Goal: Browse casually: Explore the website without a specific task or goal

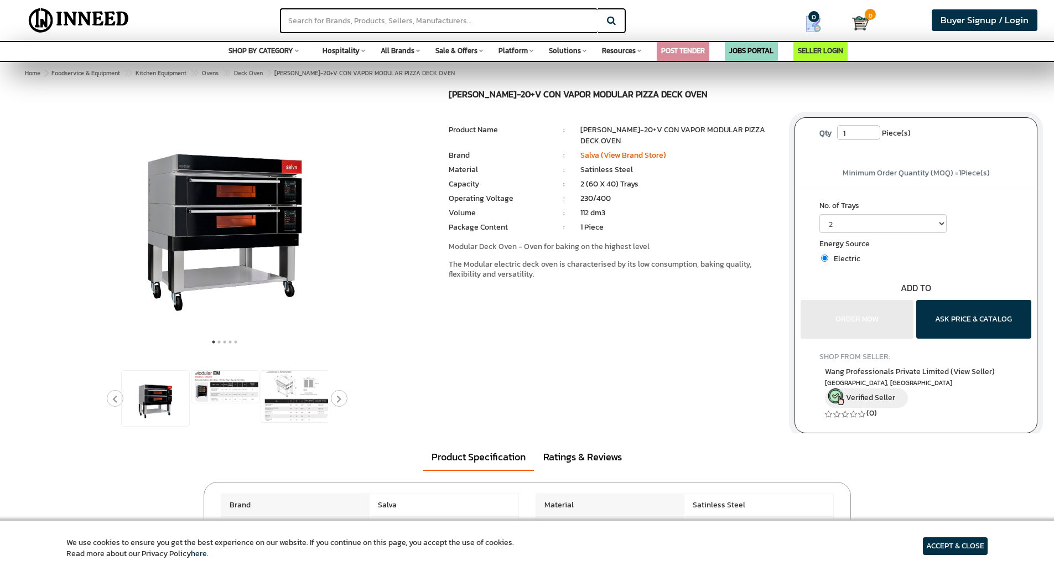
click at [697, 332] on div at bounding box center [527, 262] width 1038 height 344
click at [297, 395] on img at bounding box center [295, 396] width 68 height 51
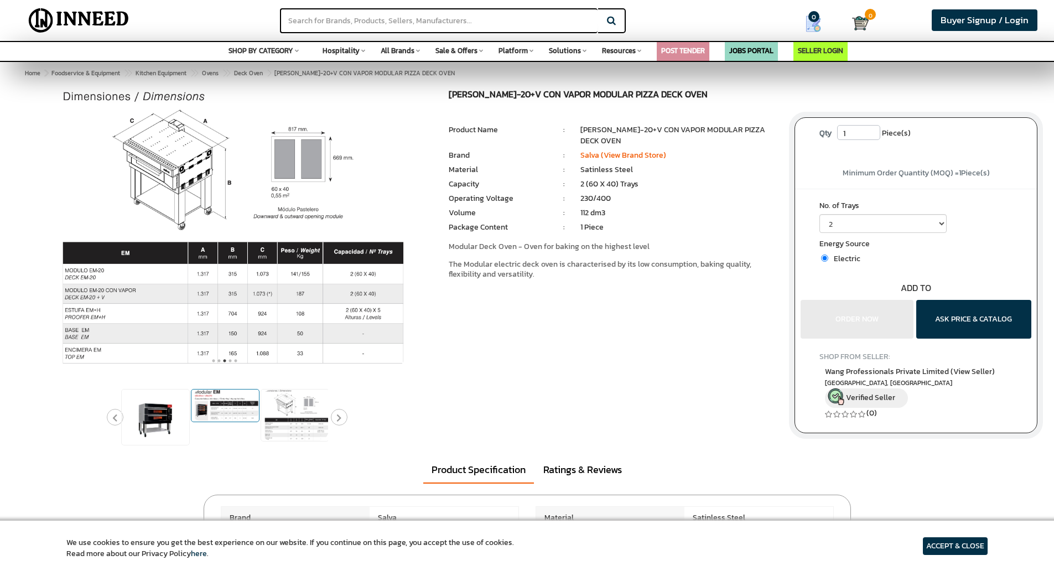
click at [224, 402] on img at bounding box center [226, 406] width 68 height 32
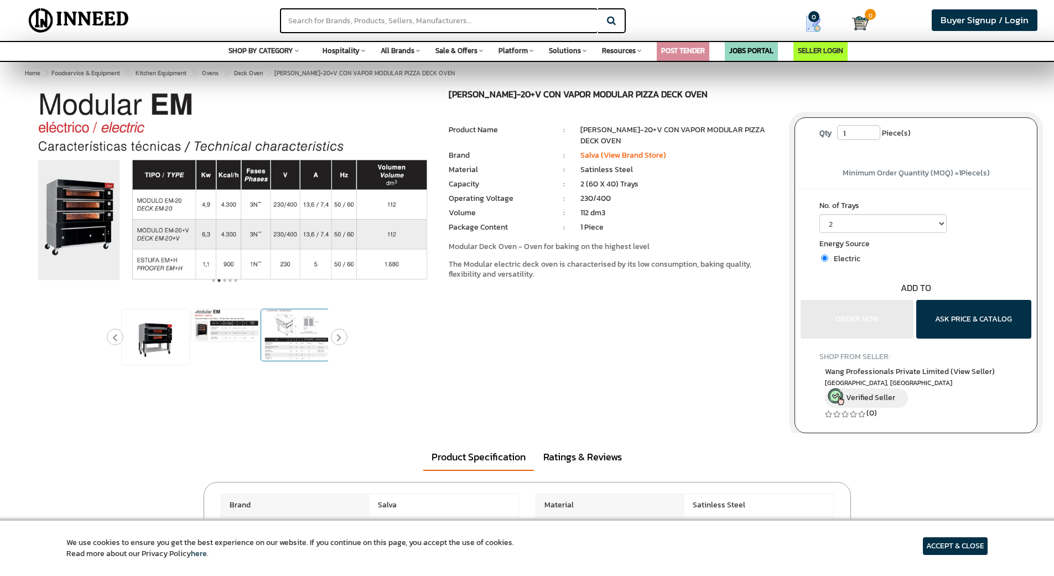
click at [270, 329] on img at bounding box center [295, 334] width 68 height 51
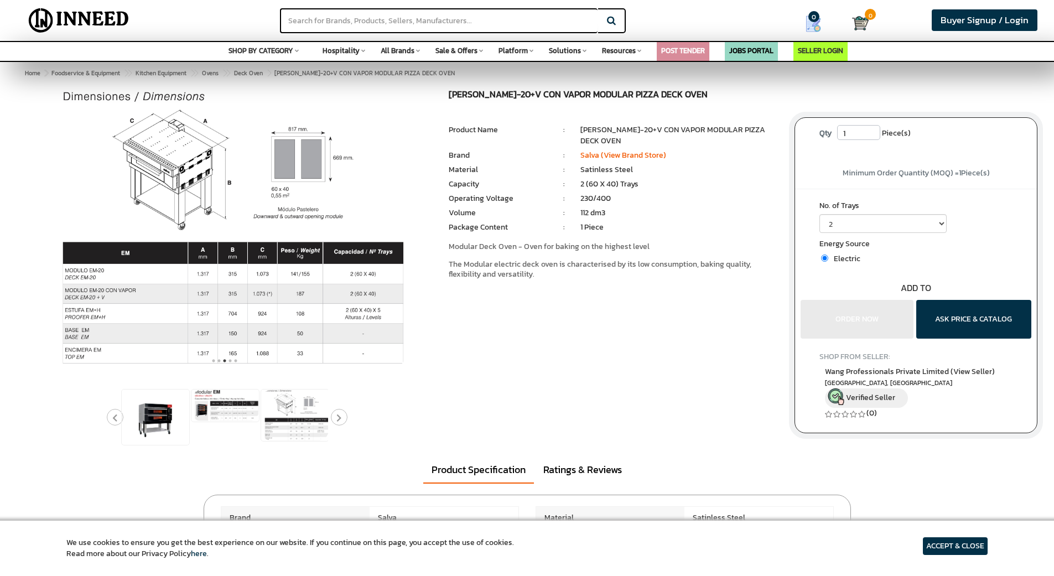
click at [214, 241] on img at bounding box center [224, 228] width 363 height 277
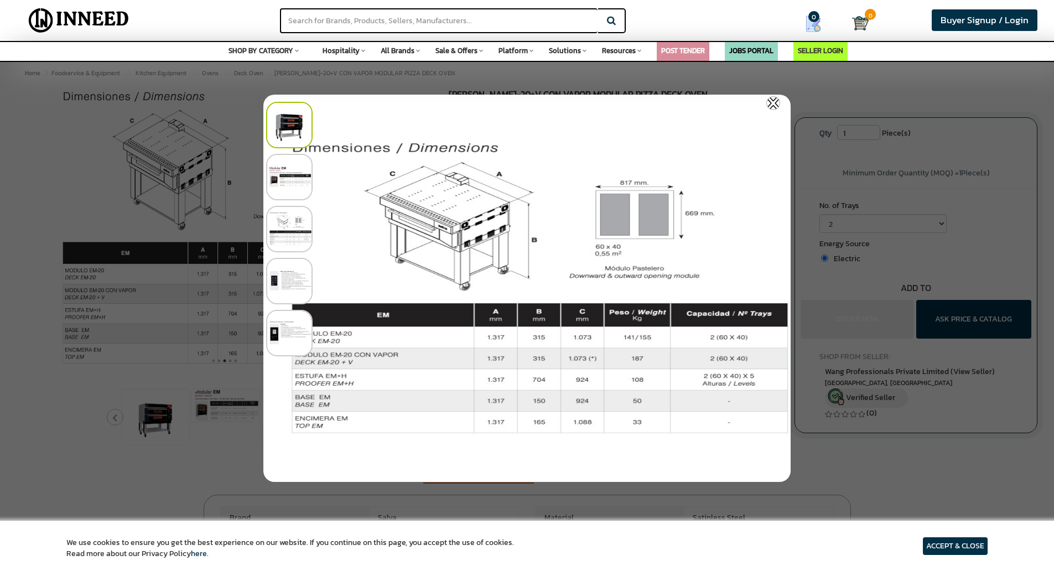
click at [286, 174] on img at bounding box center [289, 177] width 46 height 46
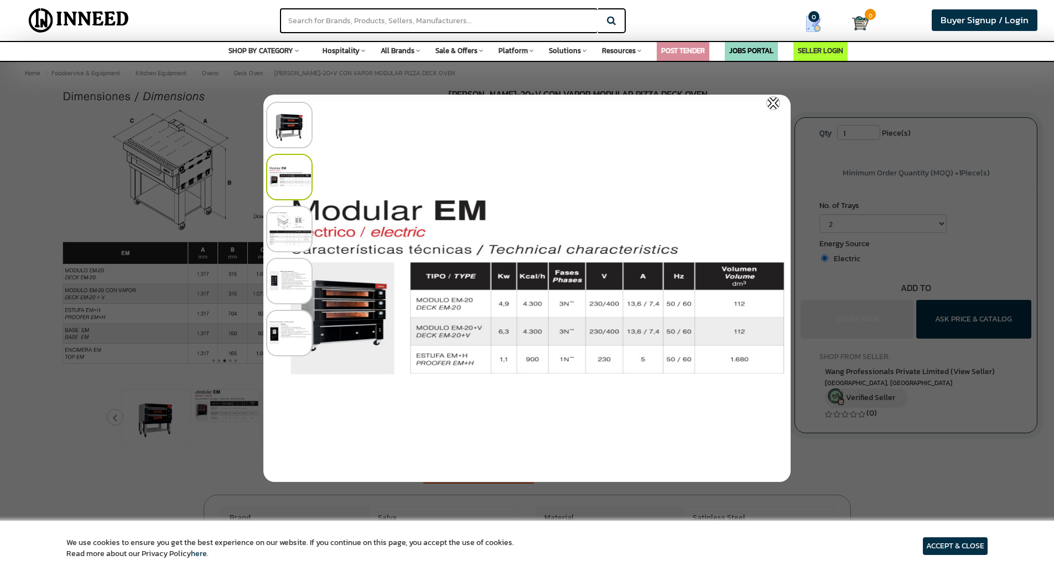
click at [289, 222] on img at bounding box center [289, 229] width 46 height 46
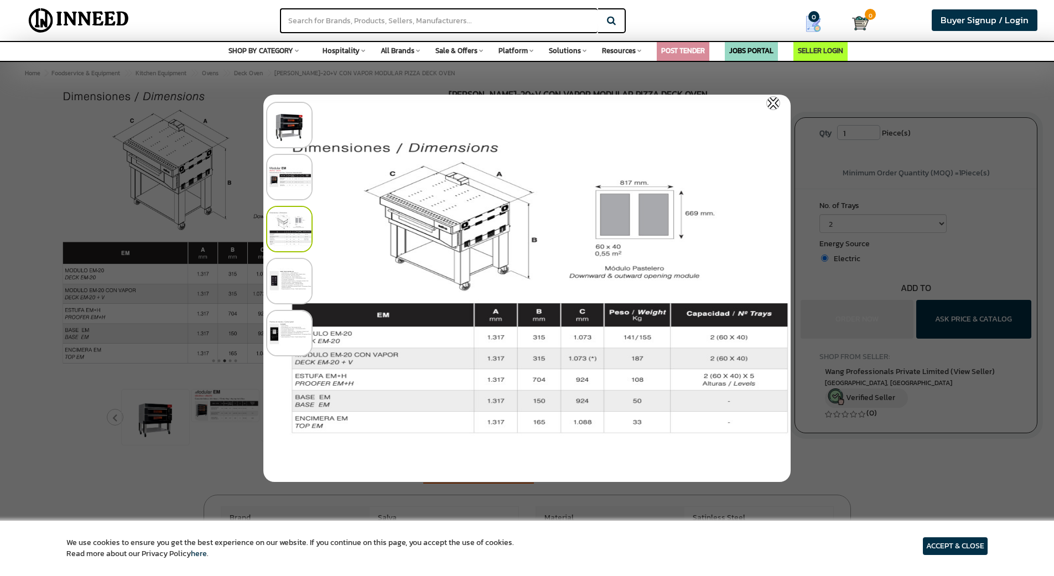
click at [277, 294] on img at bounding box center [289, 281] width 46 height 46
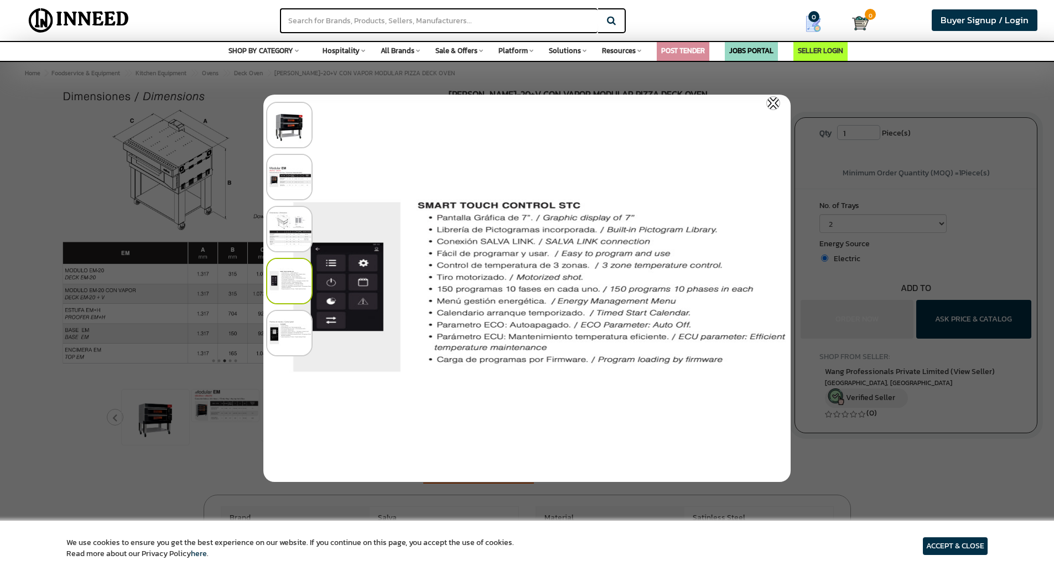
click at [284, 230] on img at bounding box center [289, 229] width 46 height 46
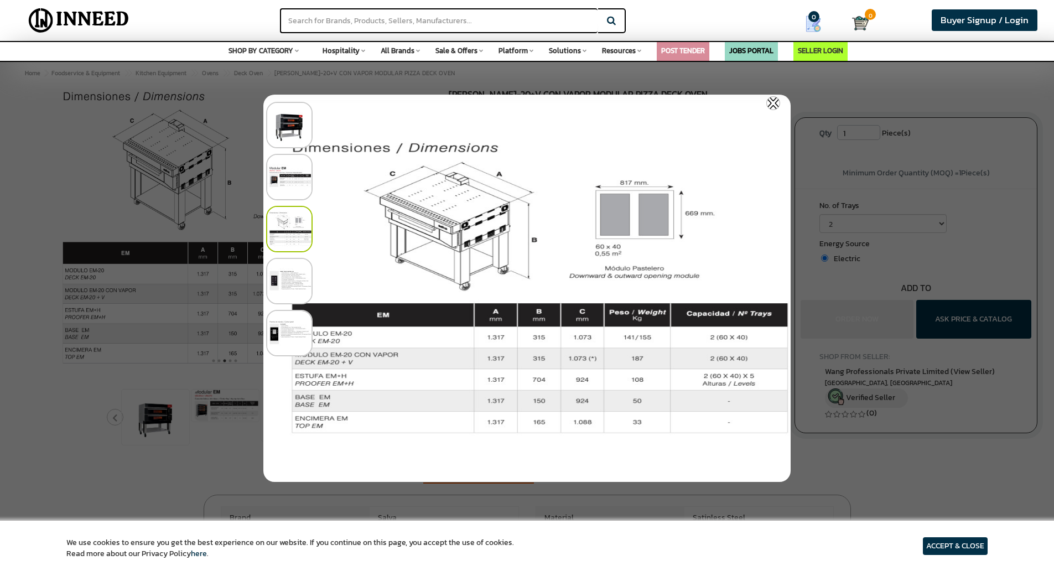
click at [633, 72] on div at bounding box center [527, 241] width 528 height 482
click at [775, 101] on img at bounding box center [774, 103] width 14 height 14
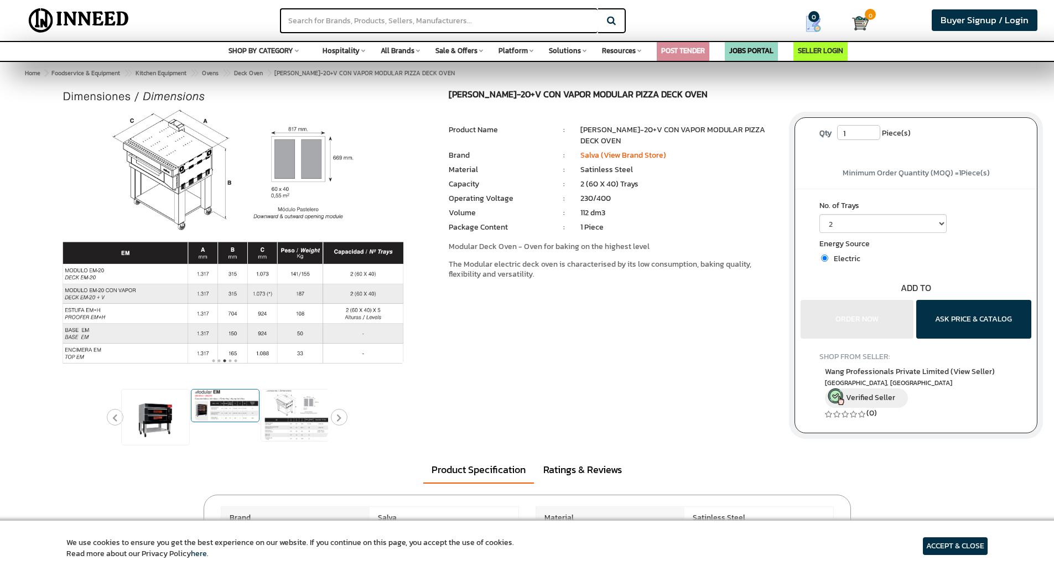
click at [226, 406] on img at bounding box center [226, 406] width 68 height 32
